Goal: Navigation & Orientation: Go to known website

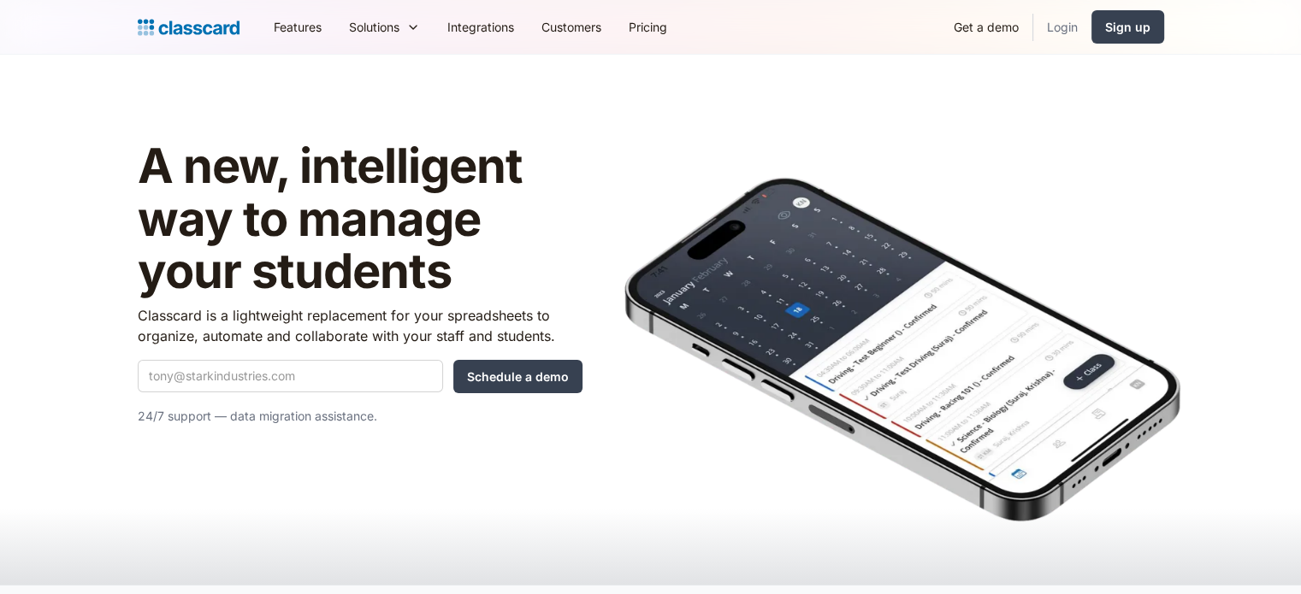
click at [1071, 13] on link "Login" at bounding box center [1062, 27] width 58 height 38
click at [1067, 21] on link "Login" at bounding box center [1062, 27] width 58 height 38
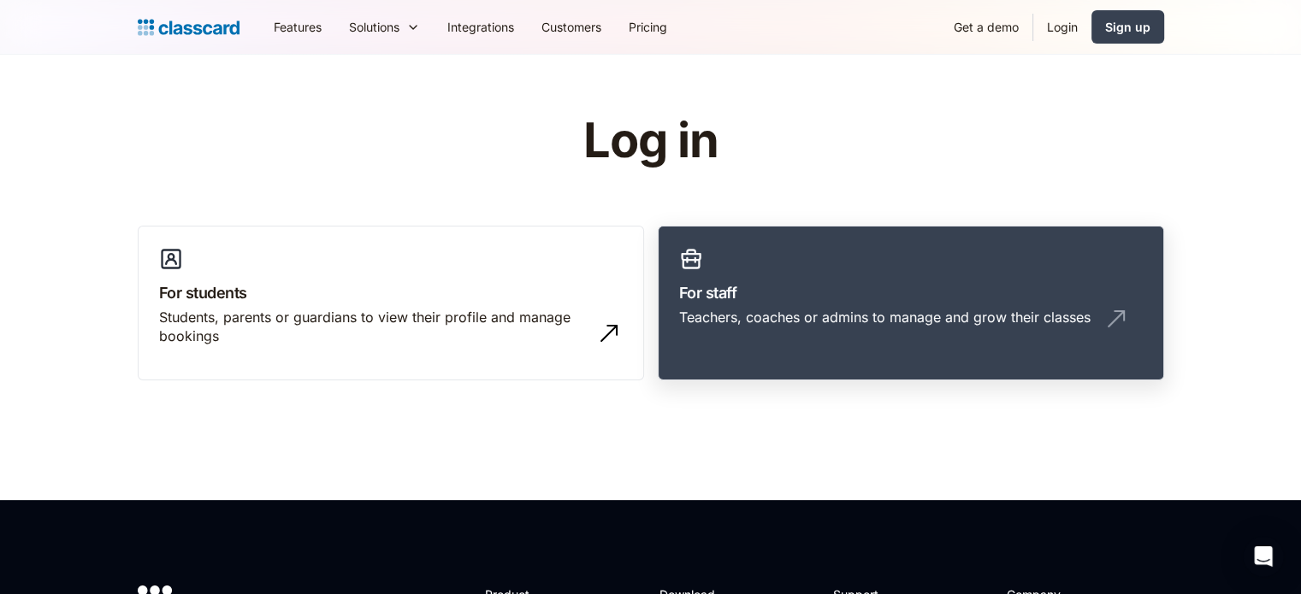
click at [841, 268] on link "For staff Teachers, coaches or admins to manage and grow their classes" at bounding box center [911, 304] width 506 height 156
